Goal: Task Accomplishment & Management: Manage account settings

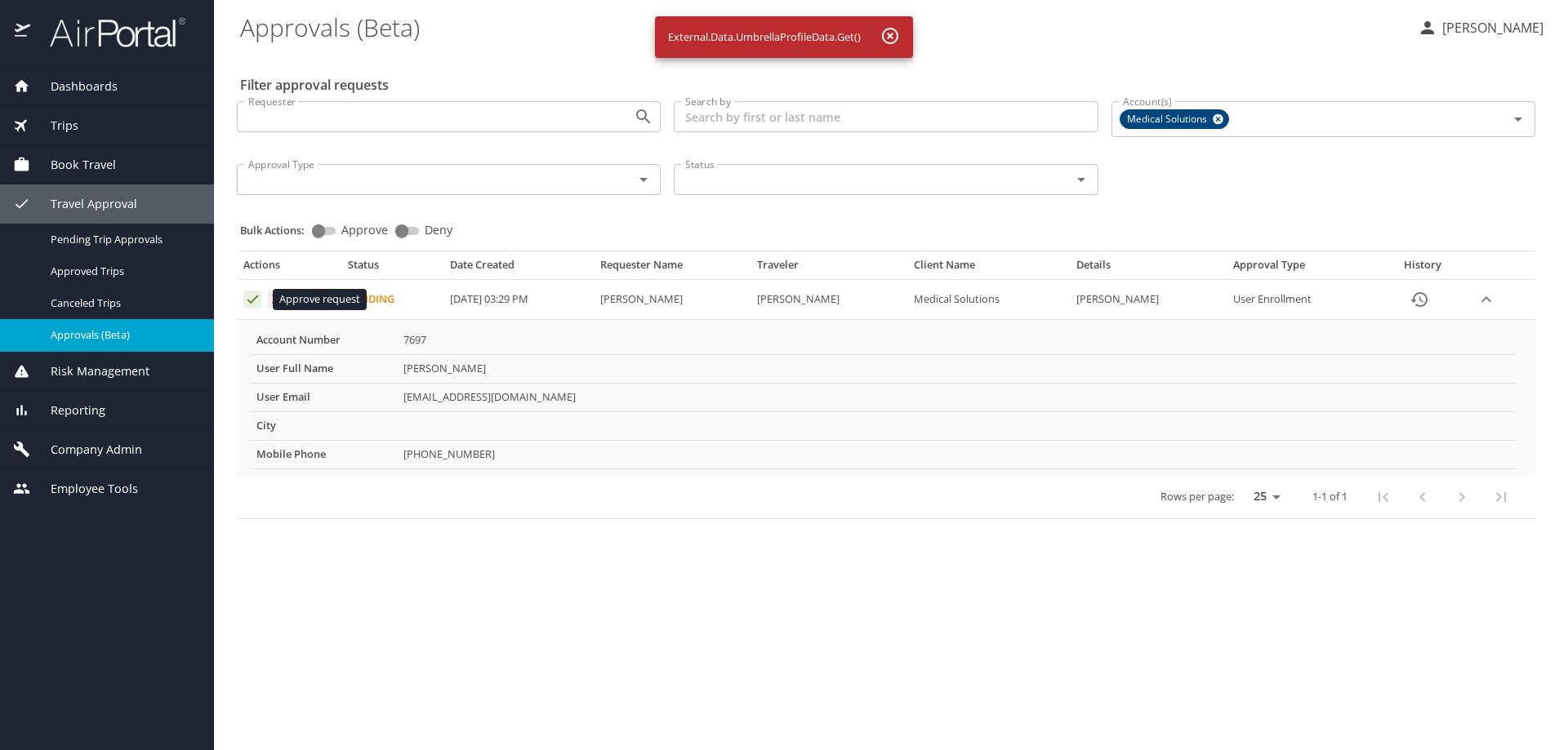
click at [248, 297] on icon "Approval table" at bounding box center [253, 299] width 16 height 16
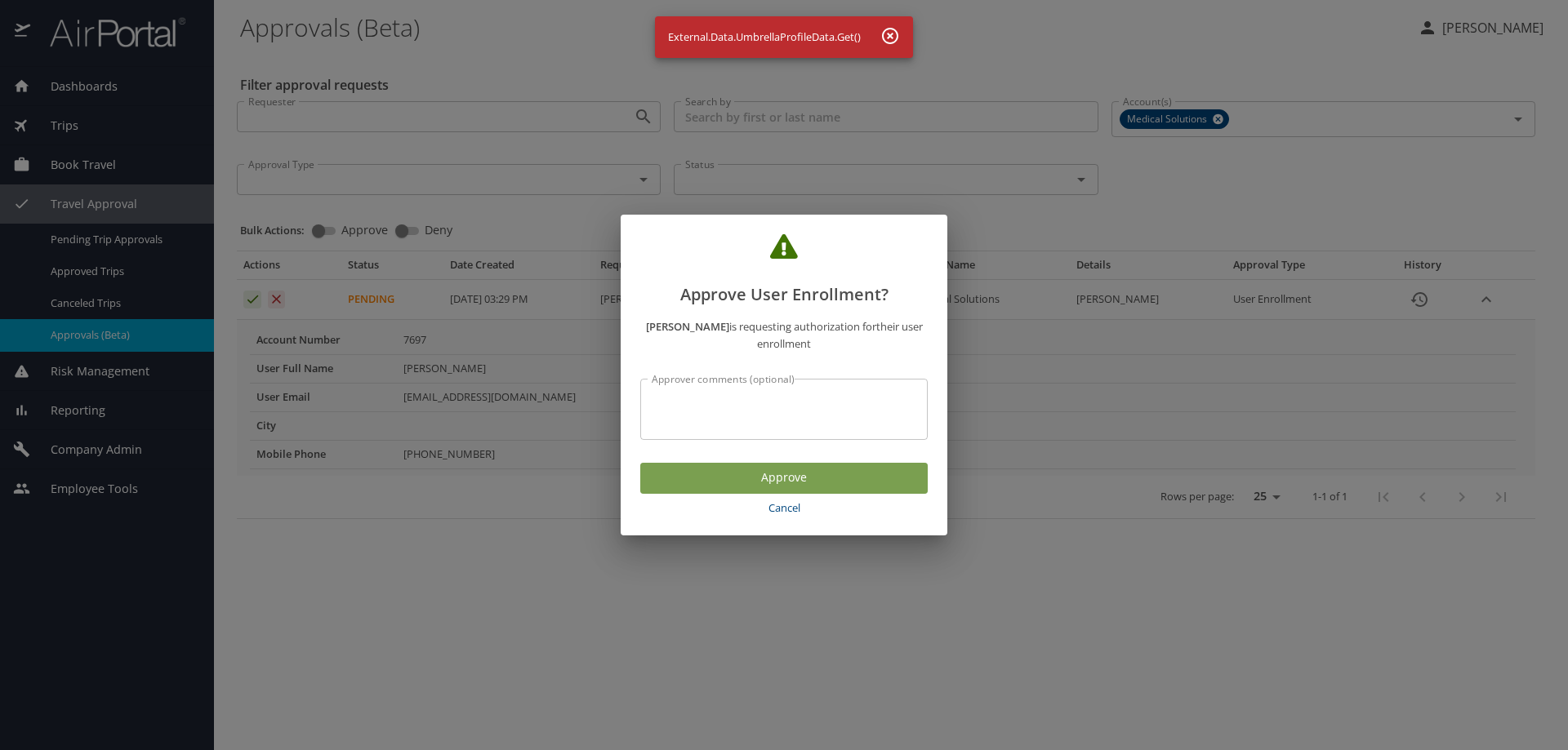
click at [700, 468] on span "Approve" at bounding box center [784, 478] width 262 height 21
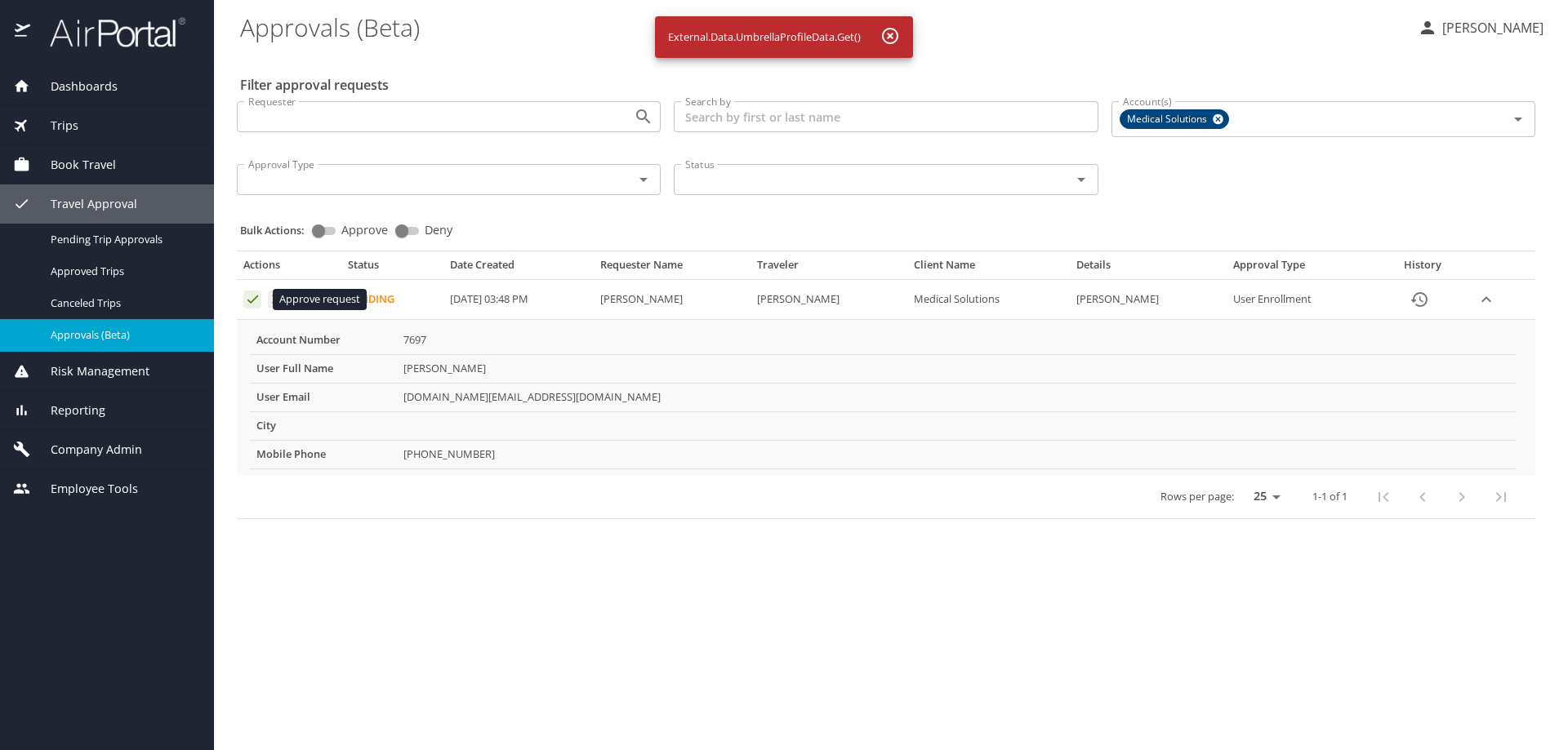
click at [253, 301] on icon "Approval table" at bounding box center [253, 300] width 11 height 8
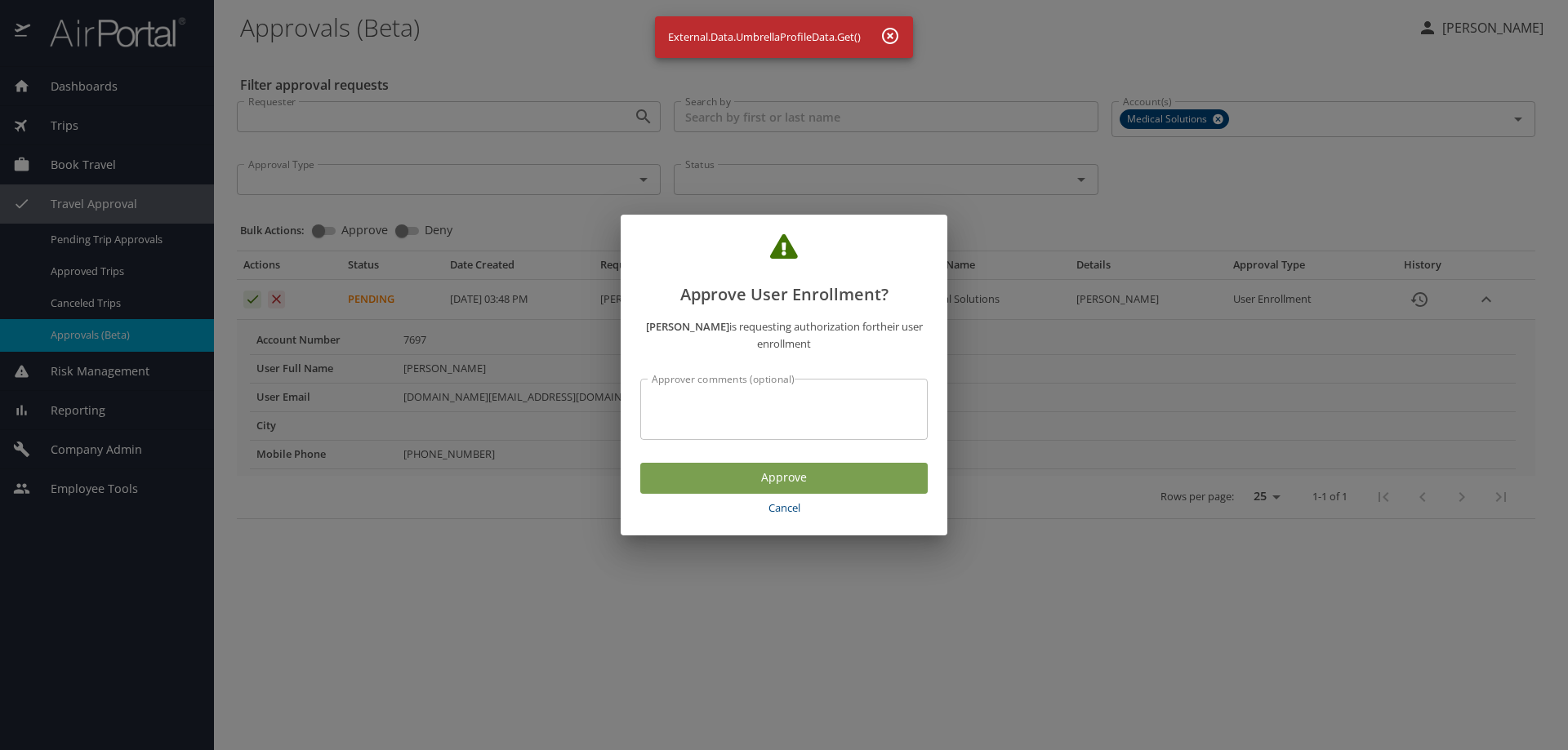
click at [697, 479] on span "Approve" at bounding box center [784, 478] width 262 height 21
